Goal: Information Seeking & Learning: Learn about a topic

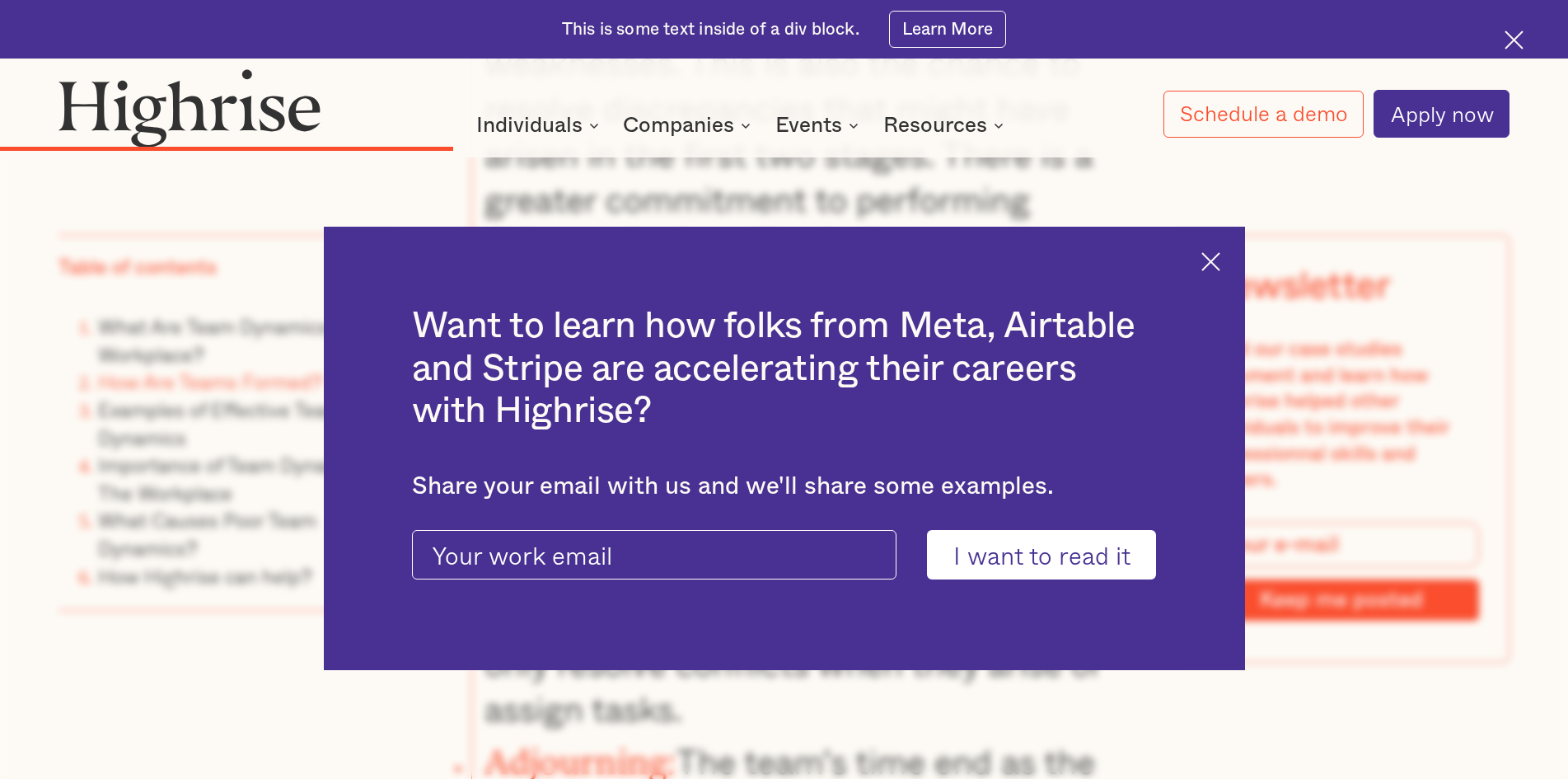
scroll to position [5687, 0]
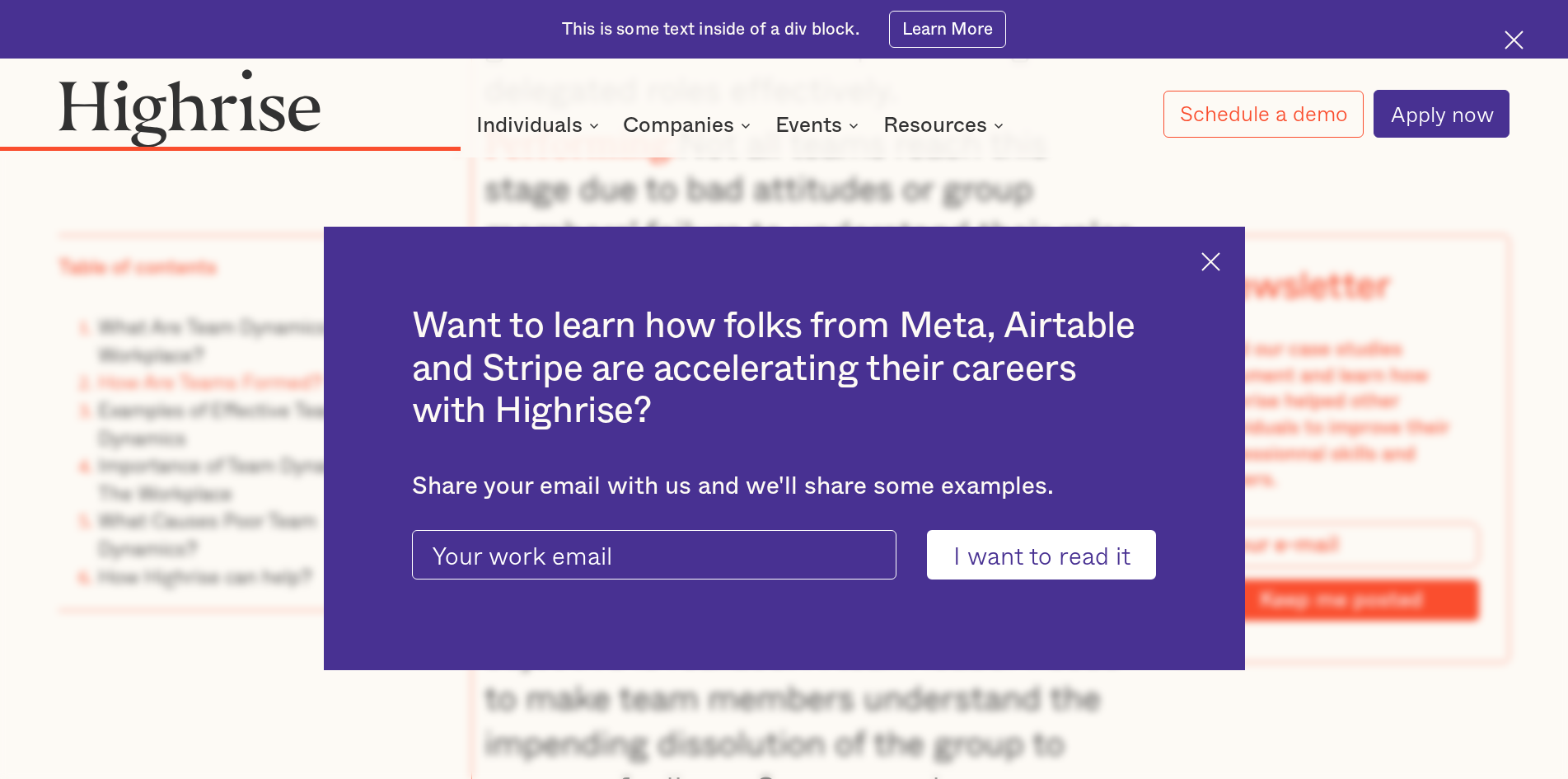
click at [1208, 260] on div "Want to learn how folks from Meta, Airtable and Stripe are accelerating their c…" at bounding box center [784, 447] width 921 height 444
click at [1220, 262] on img at bounding box center [1211, 262] width 19 height 19
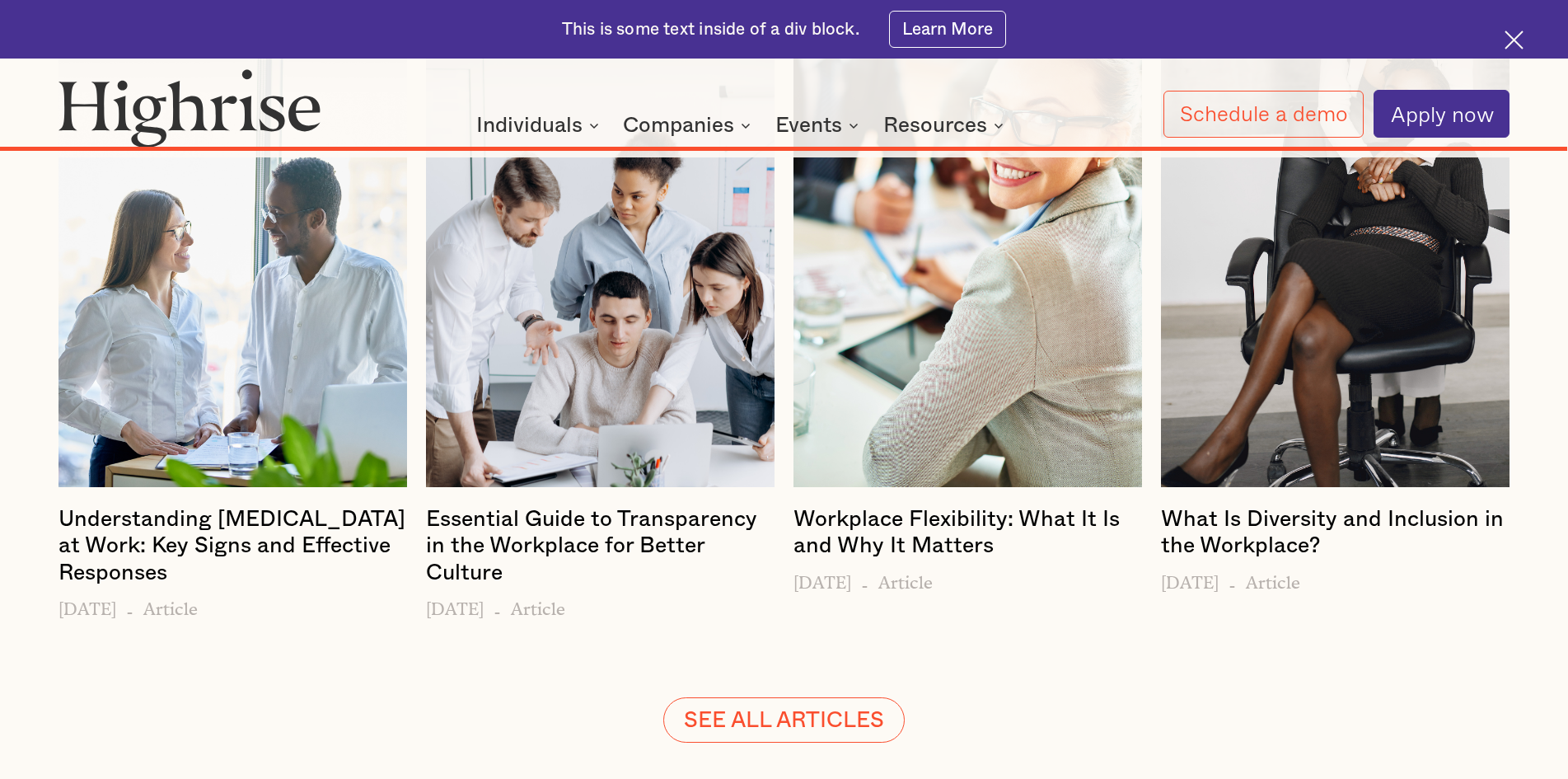
scroll to position [17389, 0]
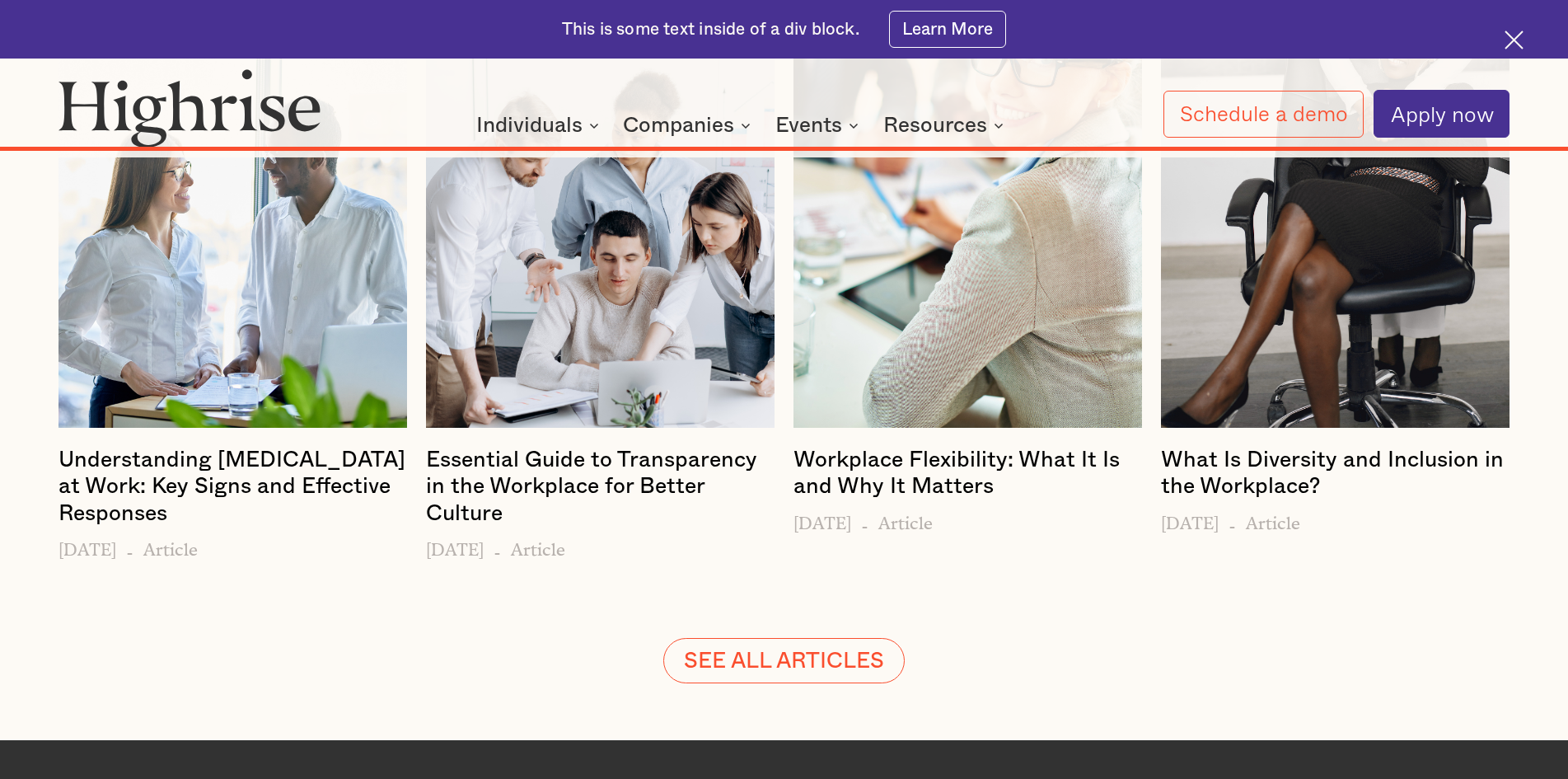
click at [271, 447] on h4 "Understanding Gaslighting at Work: Key Signs and Effective Responses" at bounding box center [233, 486] width 348 height 79
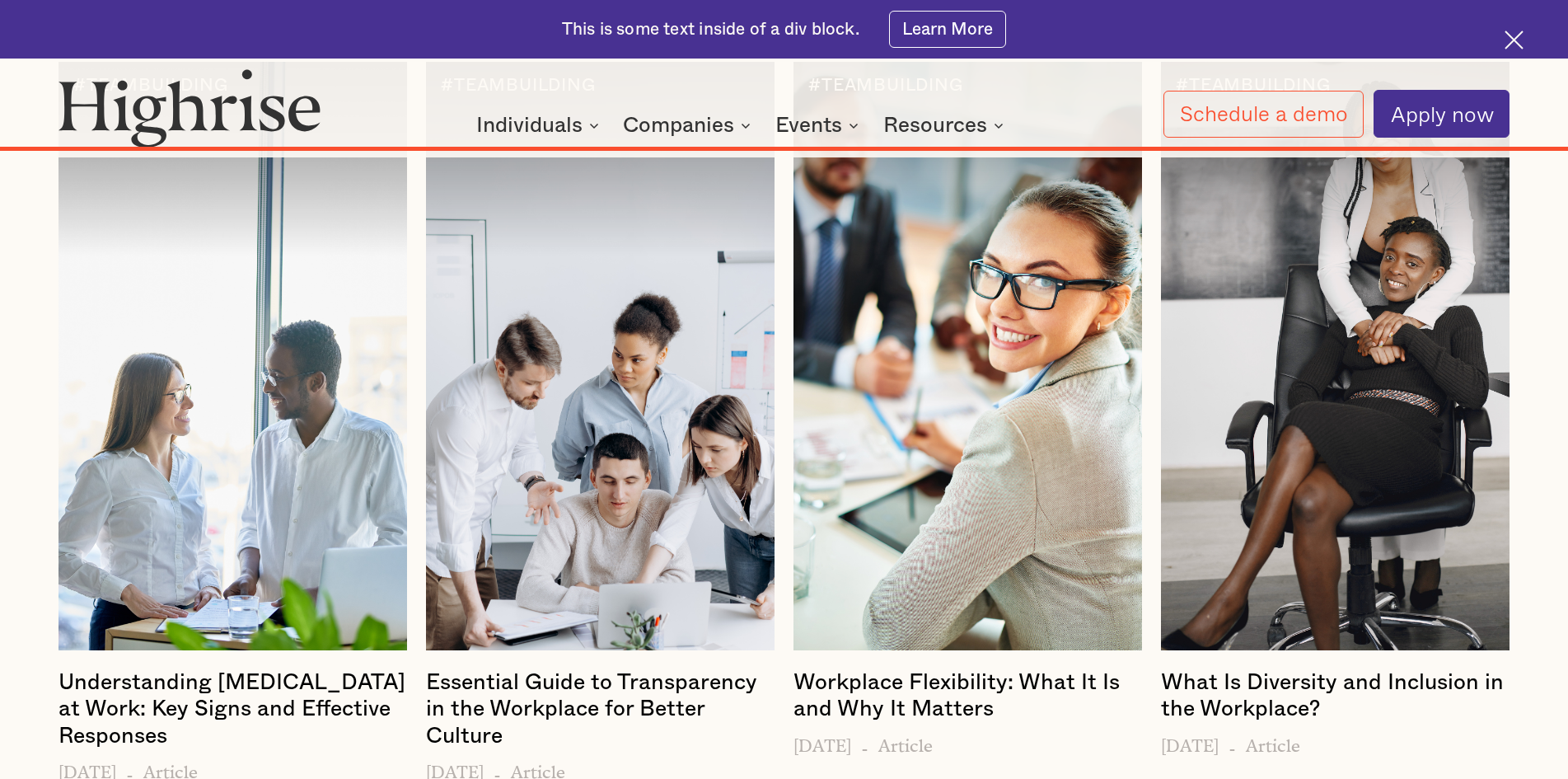
scroll to position [16894, 0]
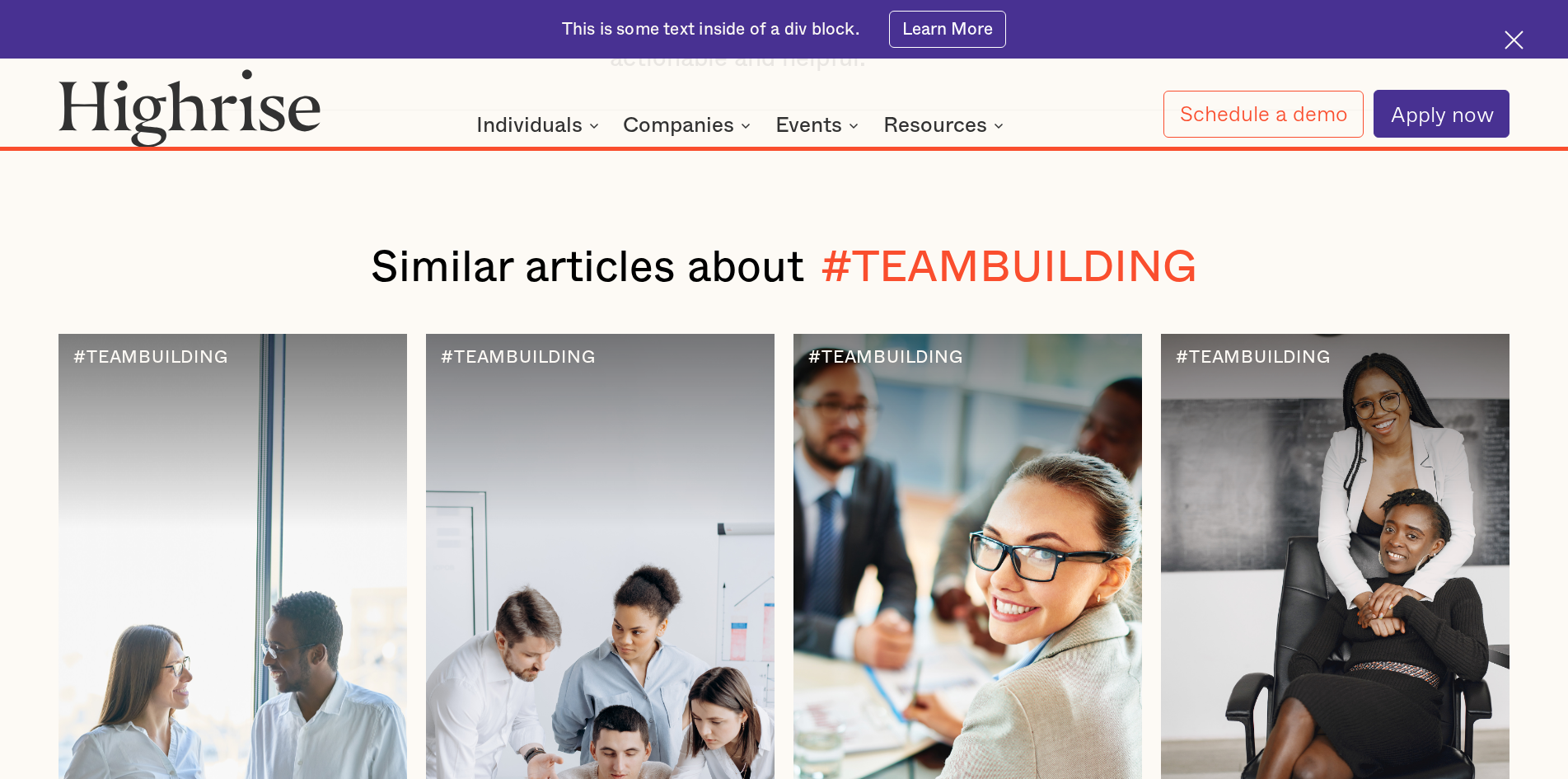
click at [374, 389] on div at bounding box center [233, 627] width 348 height 589
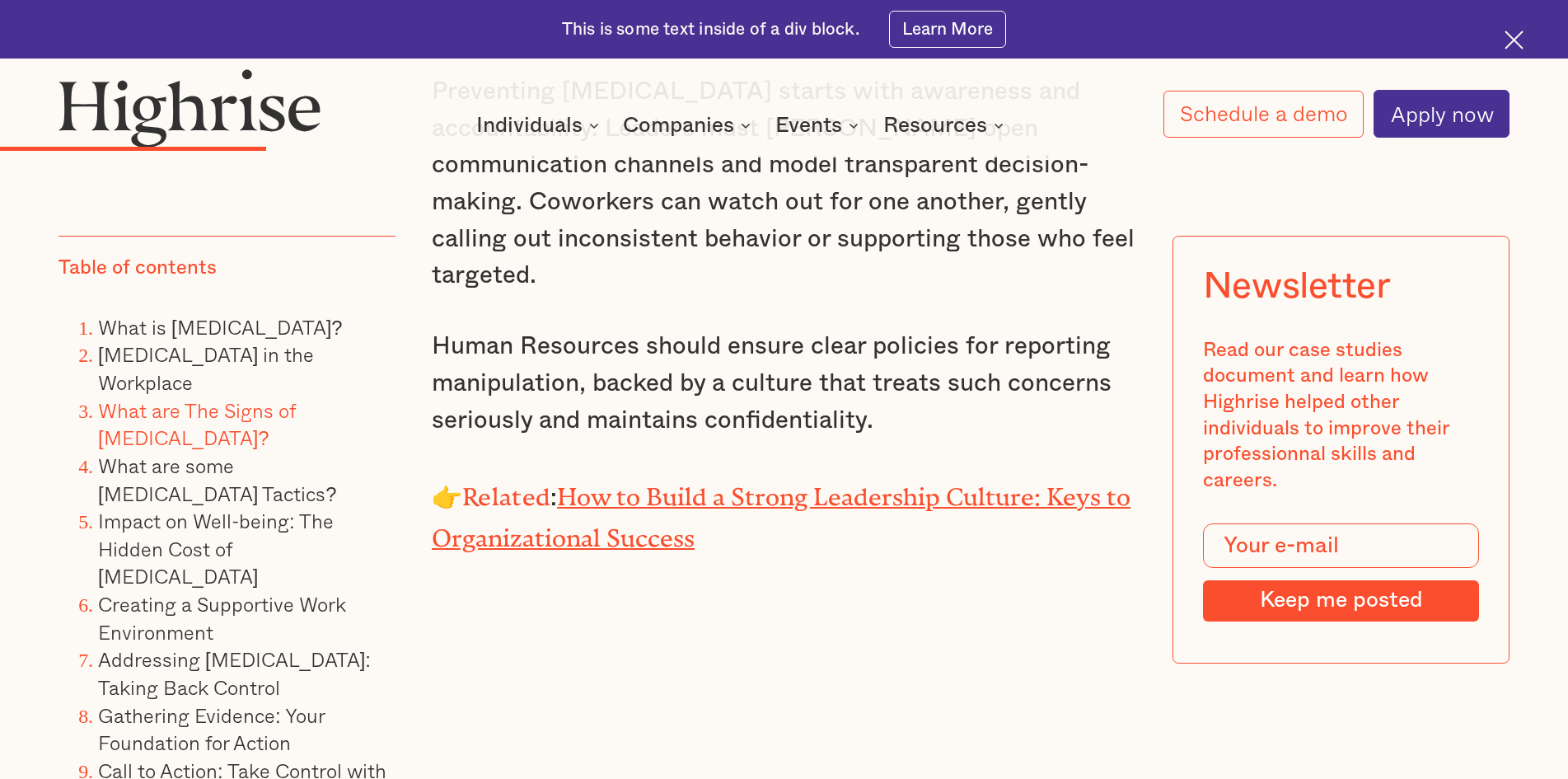
scroll to position [5274, 0]
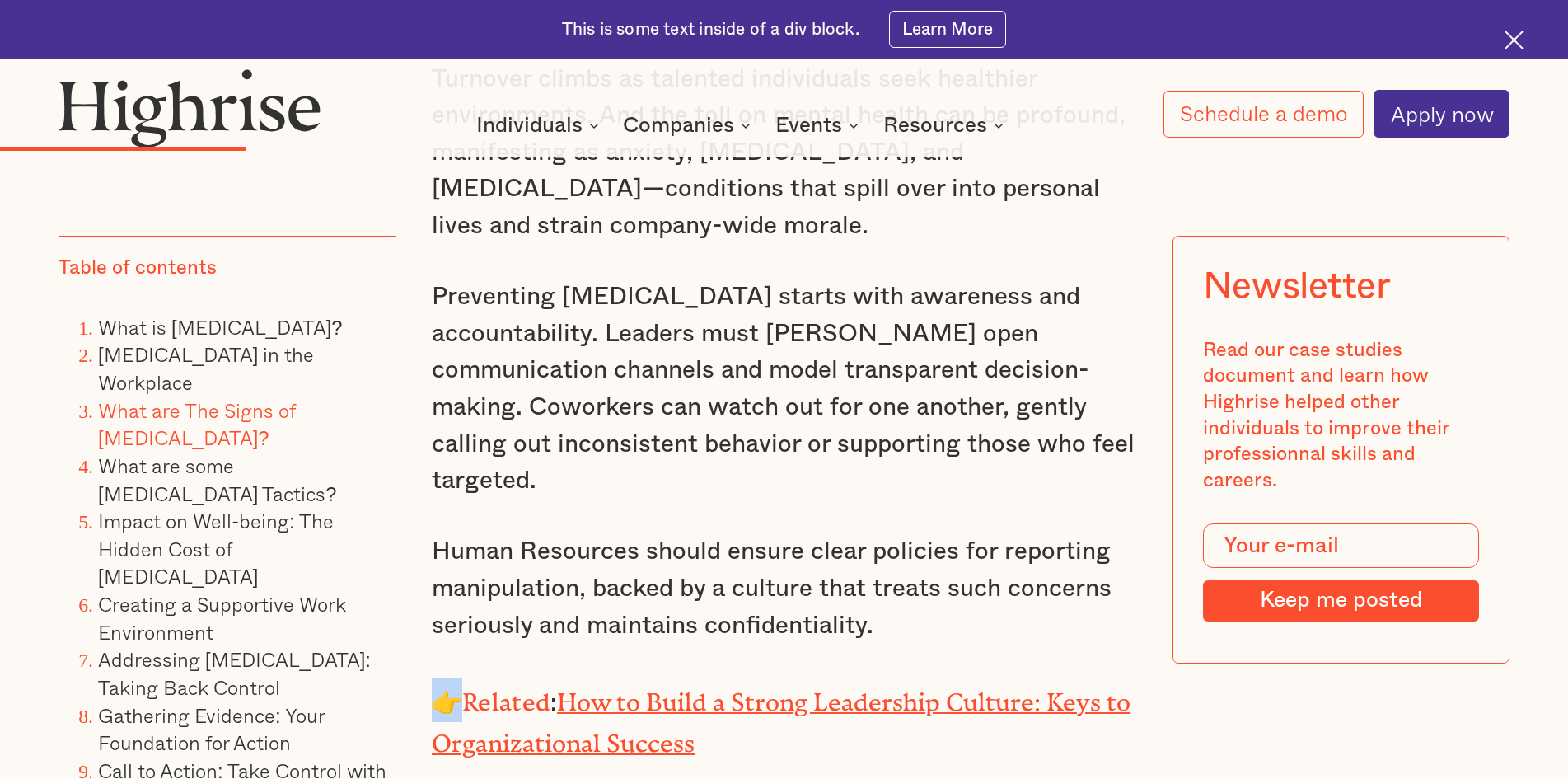
drag, startPoint x: 461, startPoint y: 567, endPoint x: 438, endPoint y: 567, distance: 23.0
click at [438, 678] on p "👉 Related : How to Build a Strong Leadership Culture: Keys to Organizational Su…" at bounding box center [784, 721] width 704 height 85
copy p "👉"
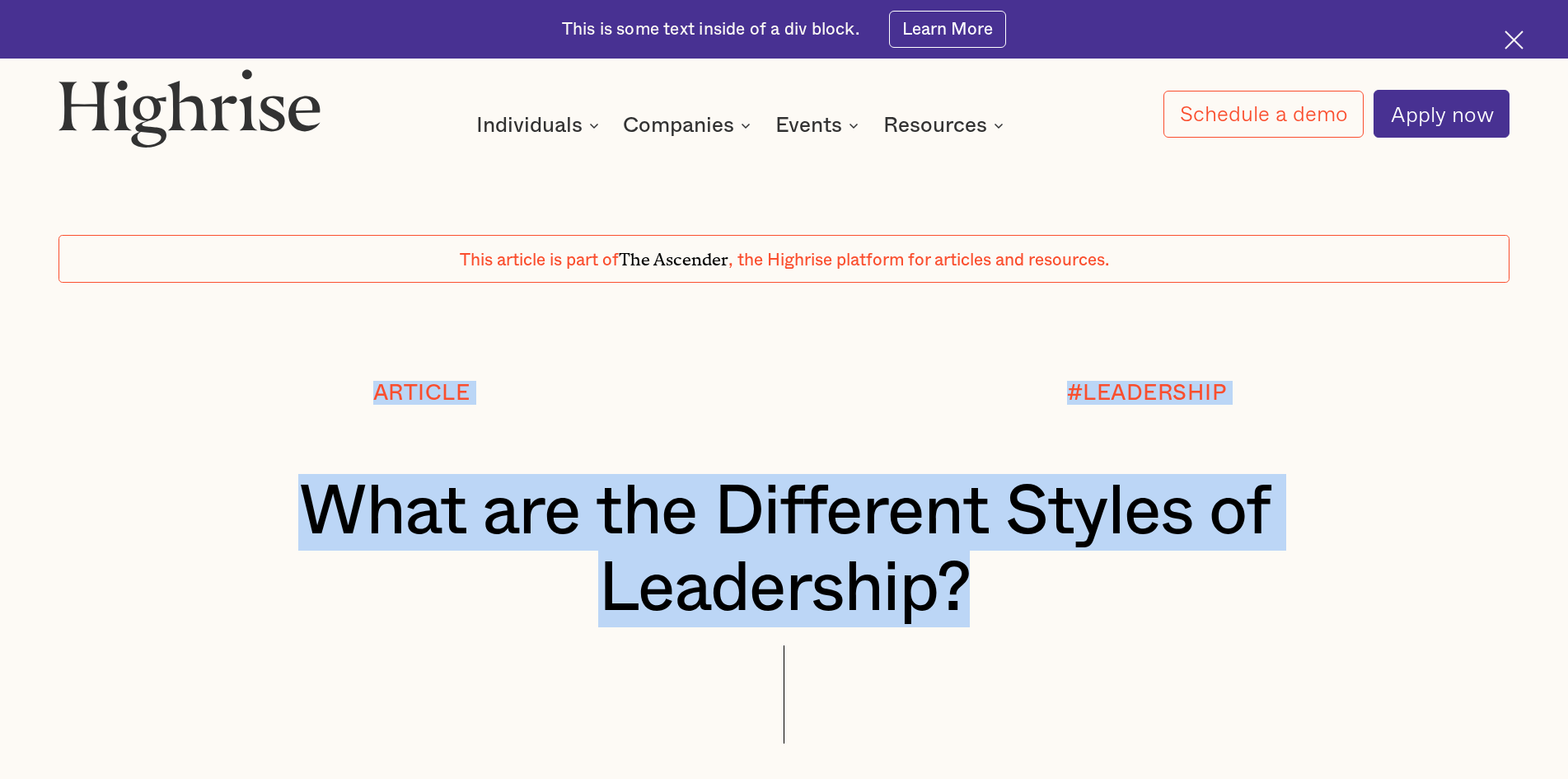
drag, startPoint x: 979, startPoint y: 601, endPoint x: 287, endPoint y: 473, distance: 703.7
click at [287, 473] on div "Article #LEADERSHIP What are the Different Styles of Leadership? BY Andrew Lang…" at bounding box center [784, 593] width 1568 height 426
copy div "Article #LEADERSHIP What are the Different Styles of Leadership?"
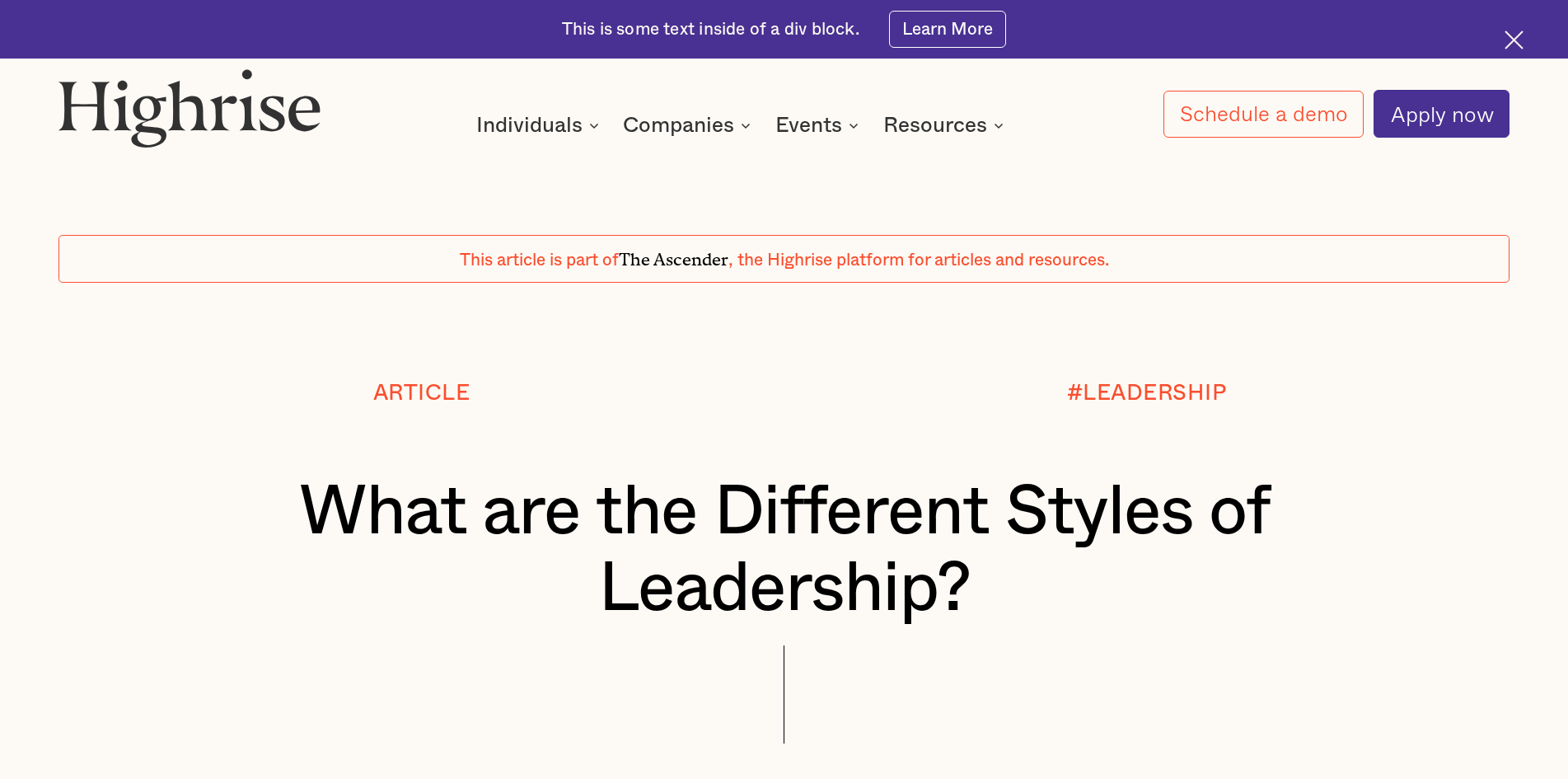
click at [736, 339] on div at bounding box center [784, 331] width 1568 height 98
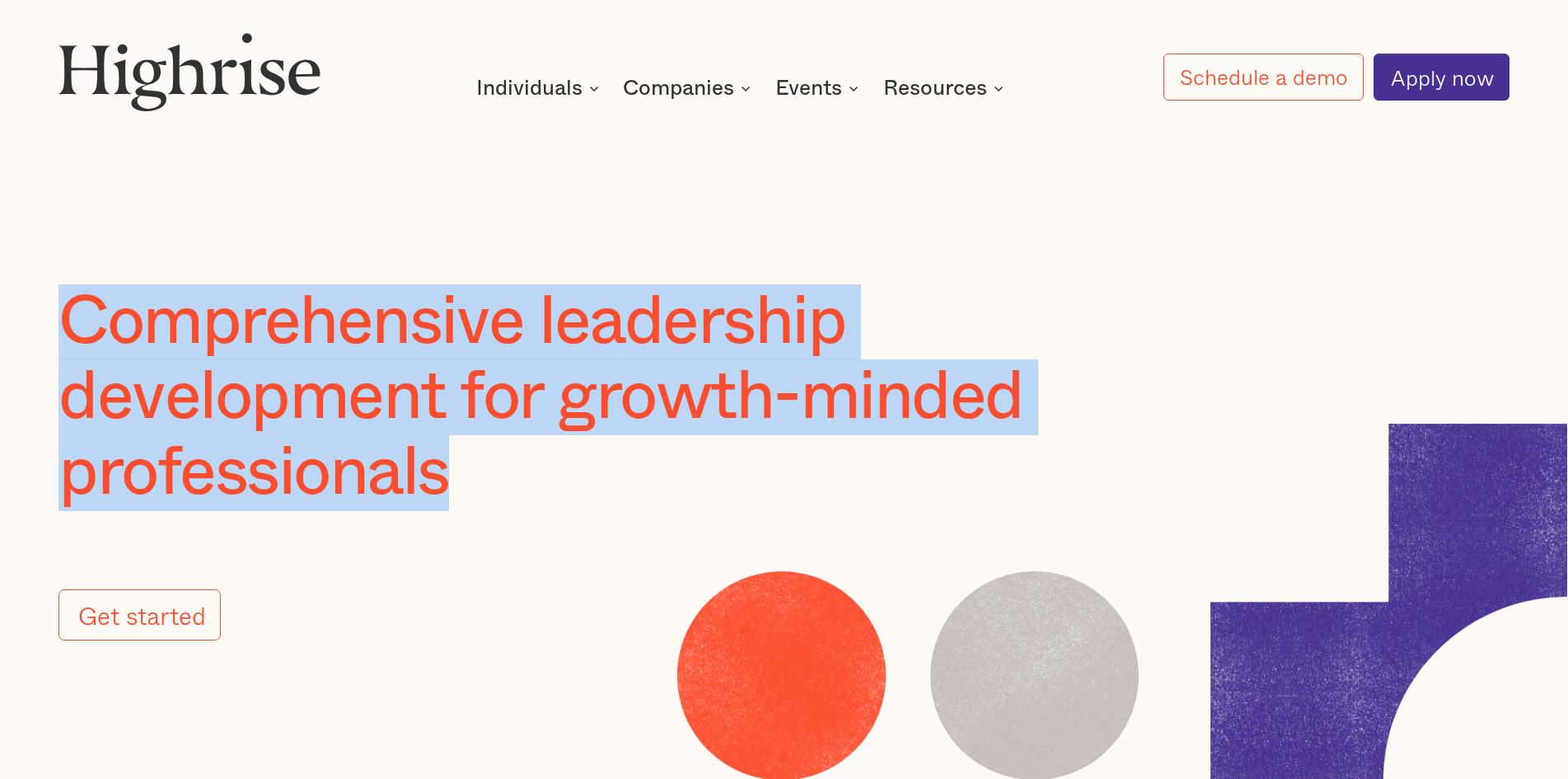
drag, startPoint x: 467, startPoint y: 498, endPoint x: 79, endPoint y: 321, distance: 426.5
click at [79, 321] on h1 "Comprehensive leadership development for growth-minded professionals" at bounding box center [588, 397] width 1059 height 226
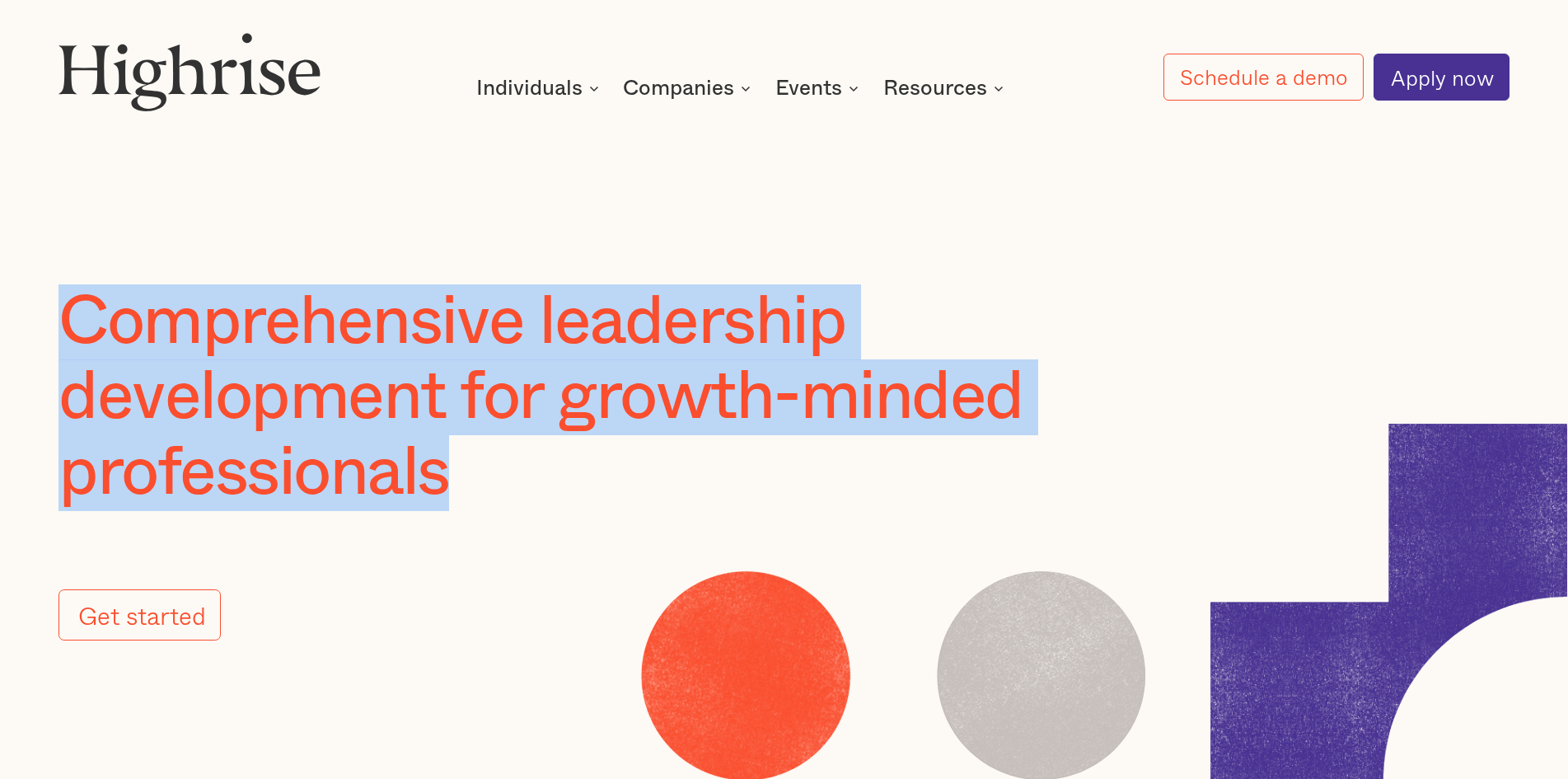
copy h1 "Comprehensive leadership development for growth-minded professionals"
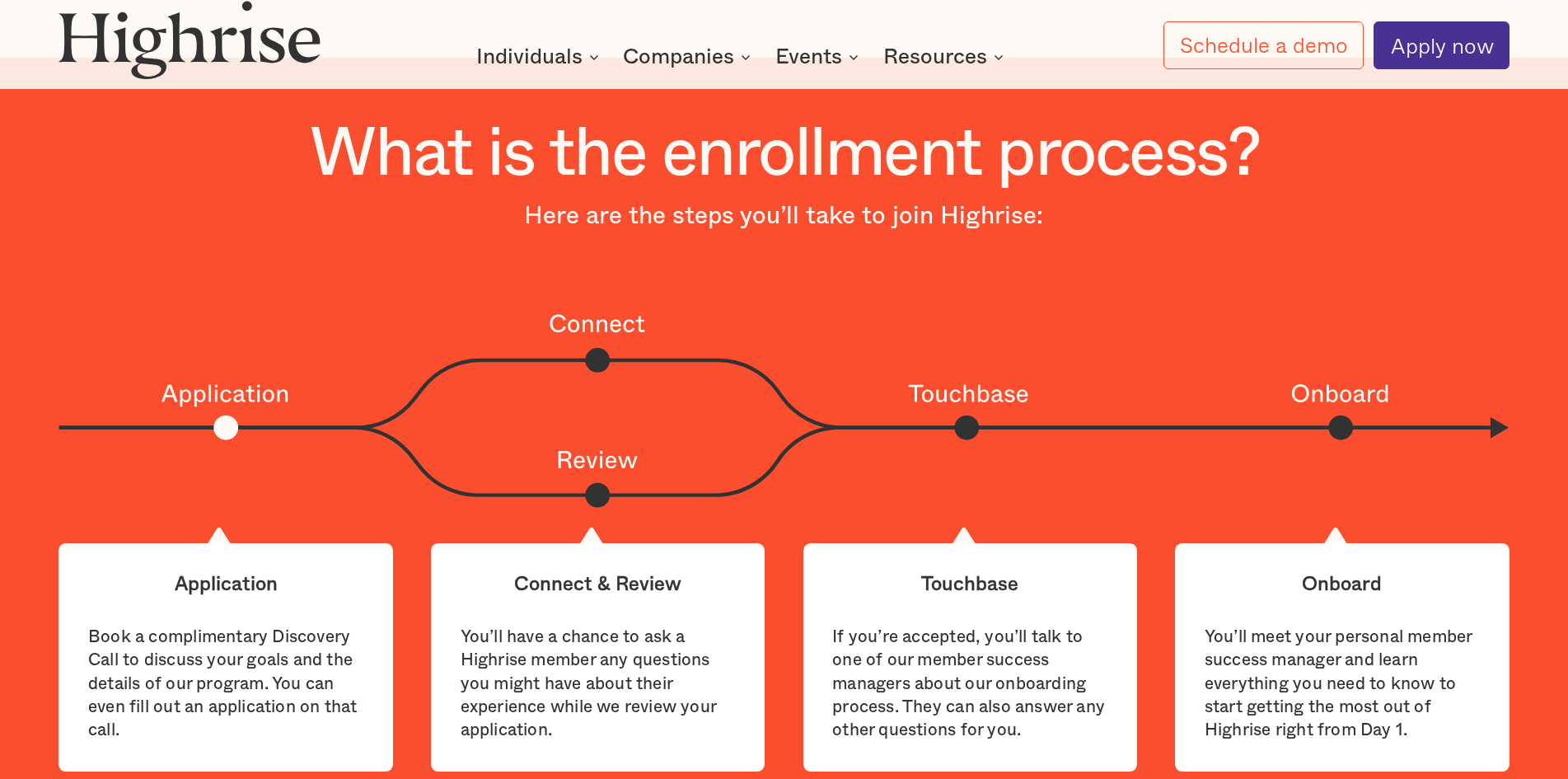
scroll to position [4299, 0]
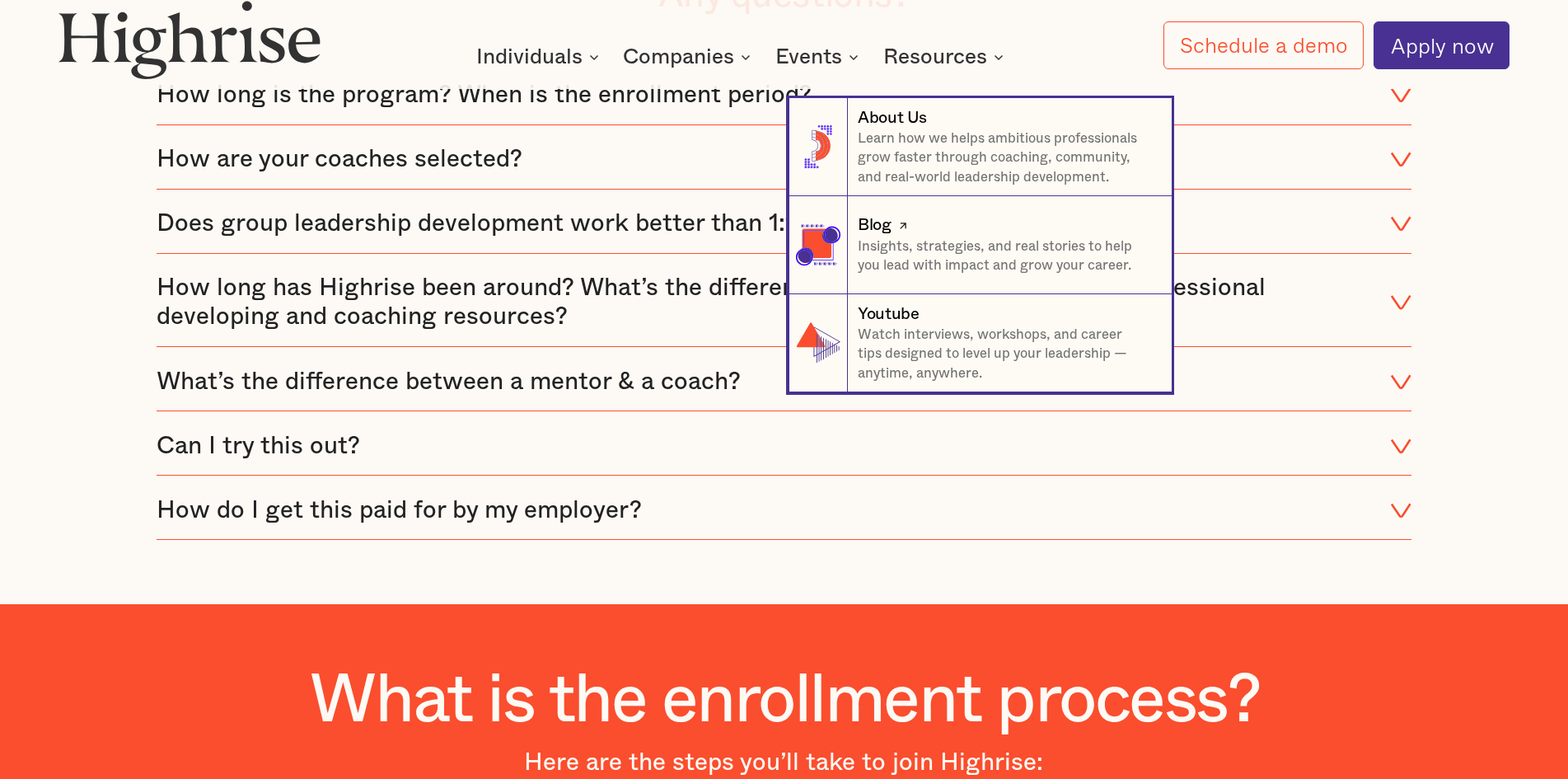
click at [923, 256] on p "Insights, strategies, and real stories to help you lead with impact and grow yo…" at bounding box center [1005, 257] width 294 height 39
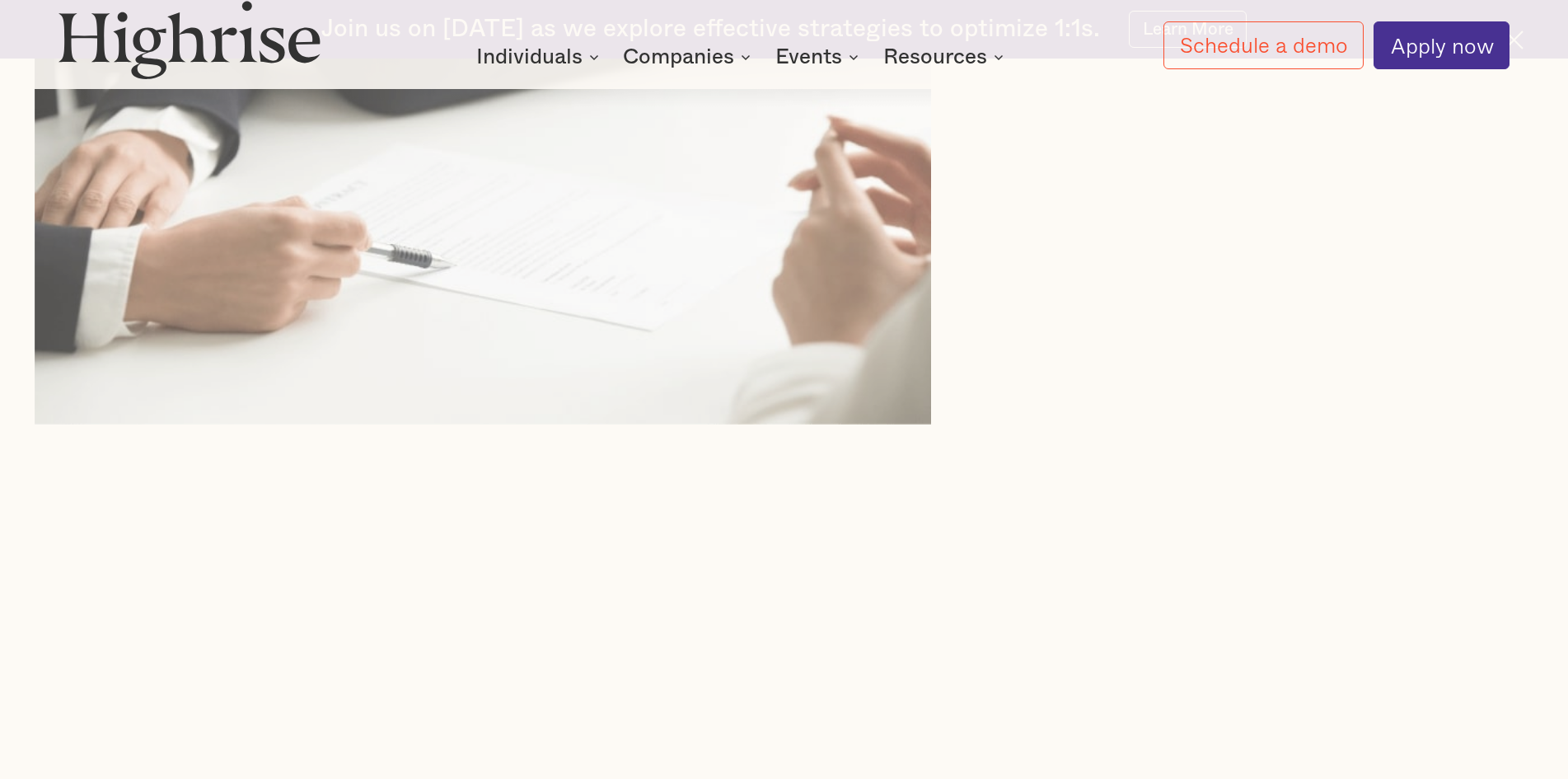
scroll to position [1236, 0]
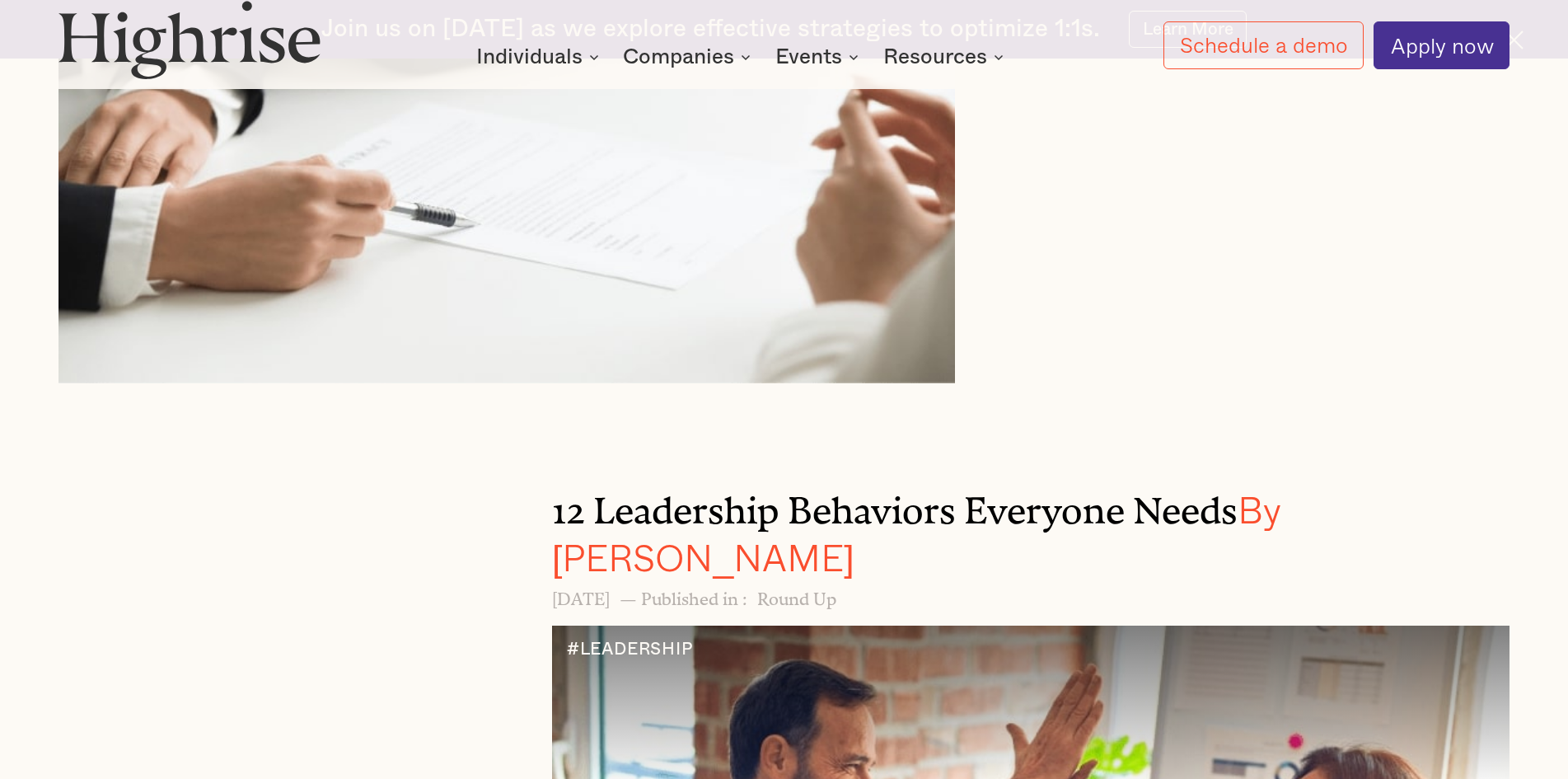
click at [847, 481] on h3 "12 Leadership Behaviors Everyone Needs By Andrew Langat" at bounding box center [983, 529] width 862 height 96
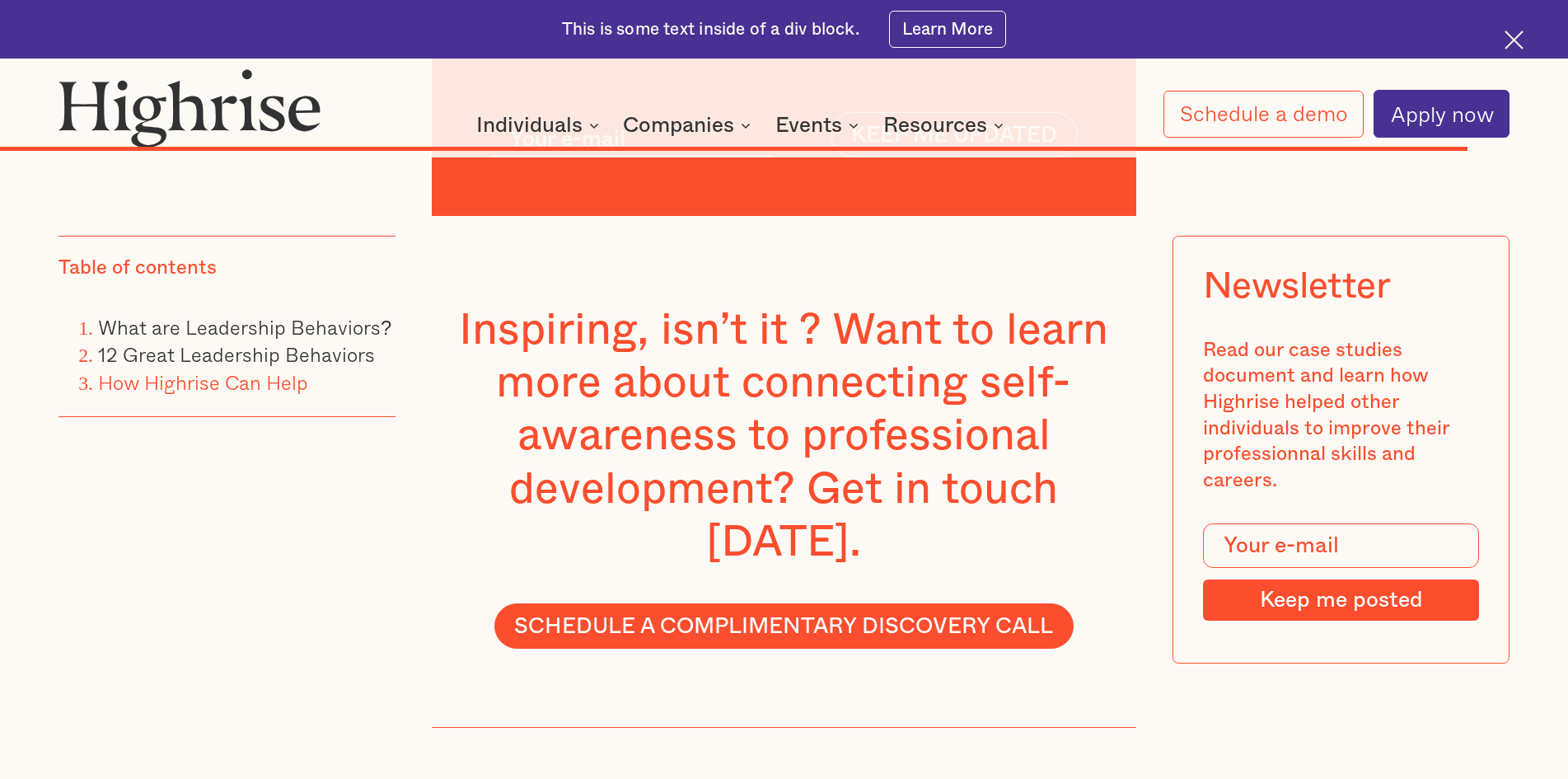
scroll to position [18791, 0]
